Goal: Information Seeking & Learning: Learn about a topic

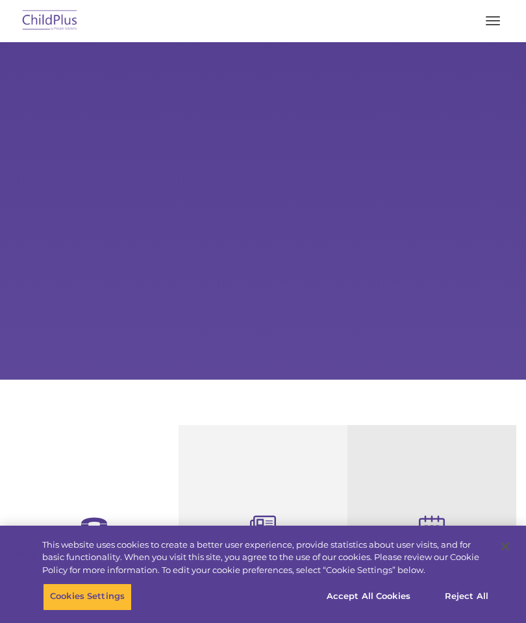
select select "MEDIUM"
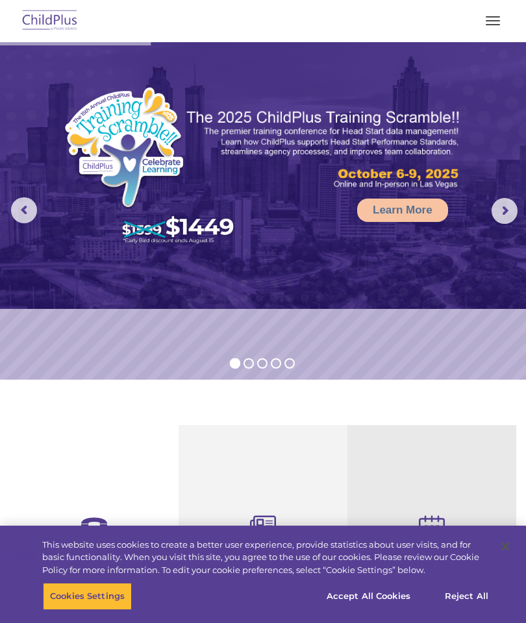
click at [499, 24] on span "button" at bounding box center [492, 24] width 14 height 1
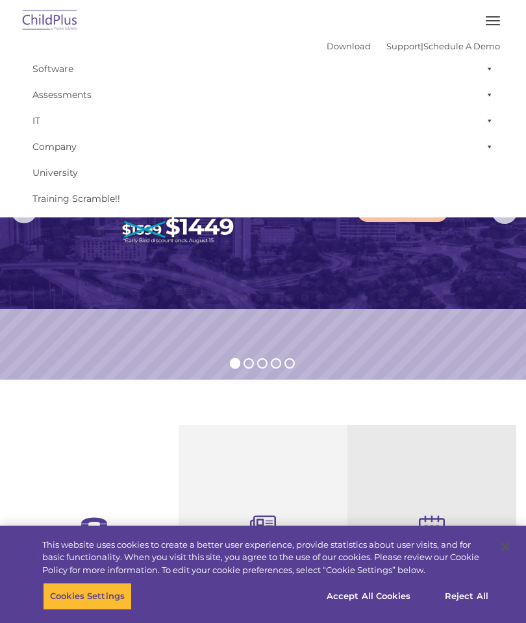
click at [70, 91] on link "Assessments" at bounding box center [263, 95] width 474 height 26
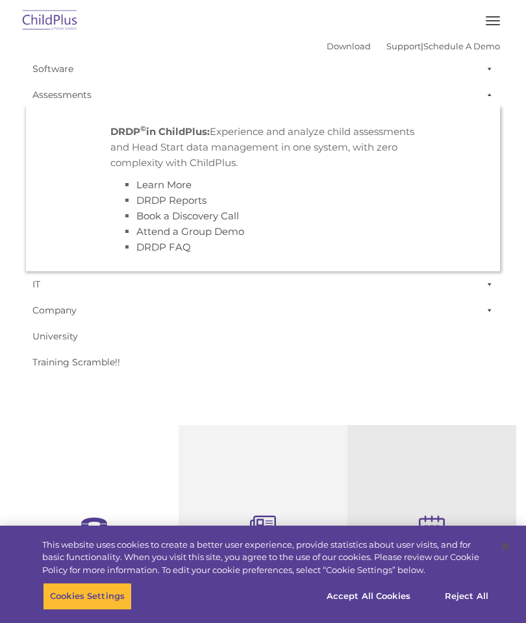
click at [172, 303] on link "Company" at bounding box center [263, 310] width 474 height 26
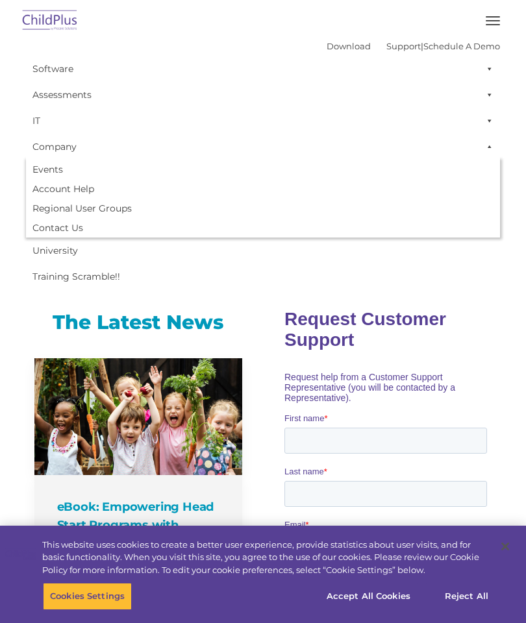
scroll to position [553, 0]
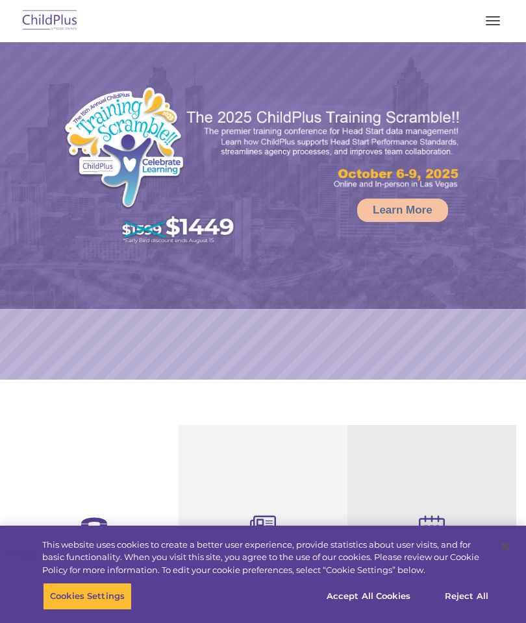
select select "MEDIUM"
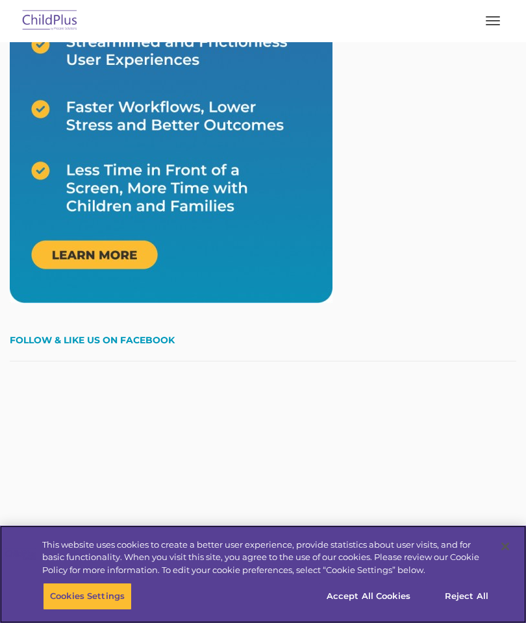
scroll to position [2362, 0]
